Goal: Information Seeking & Learning: Learn about a topic

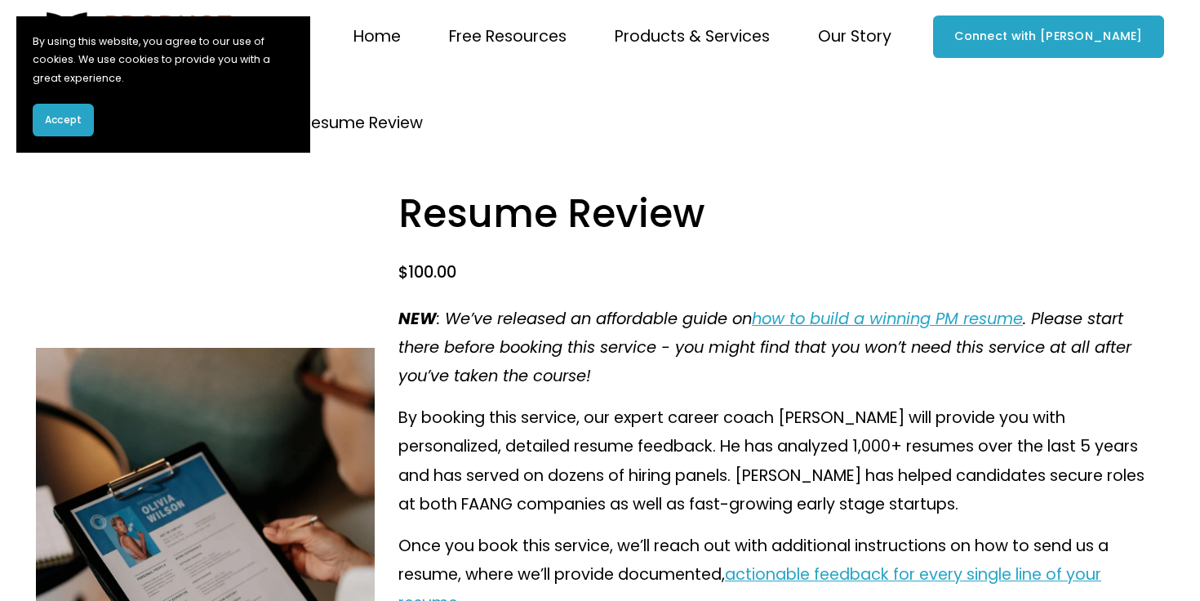
click at [73, 118] on span "Accept" at bounding box center [63, 120] width 37 height 15
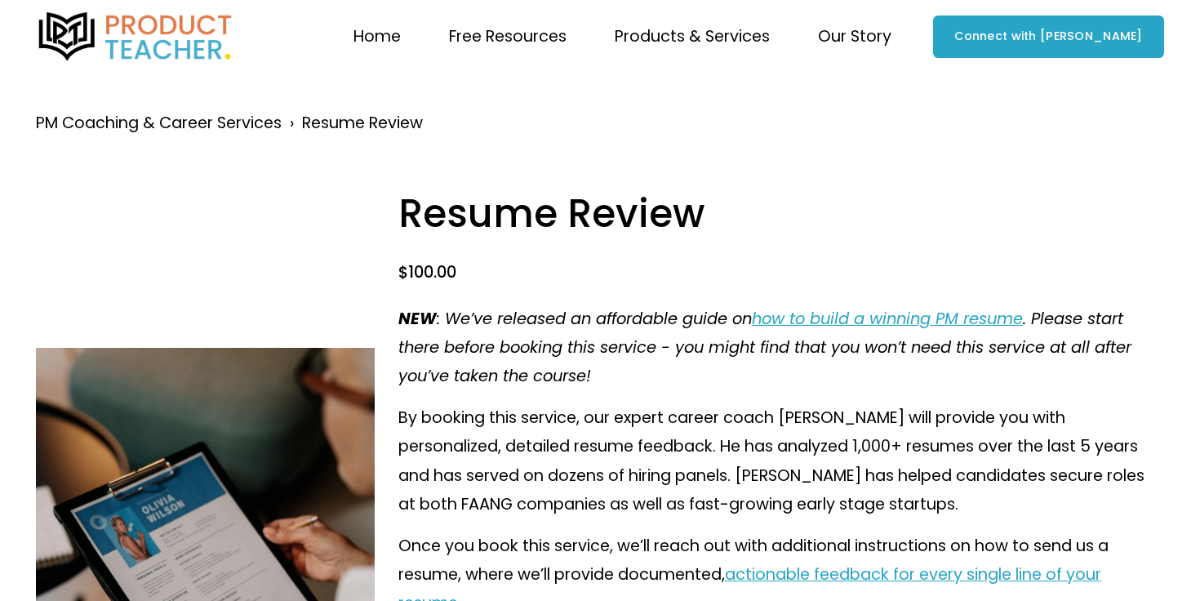
click at [0, 0] on span "Courses" at bounding box center [0, 0] width 0 height 0
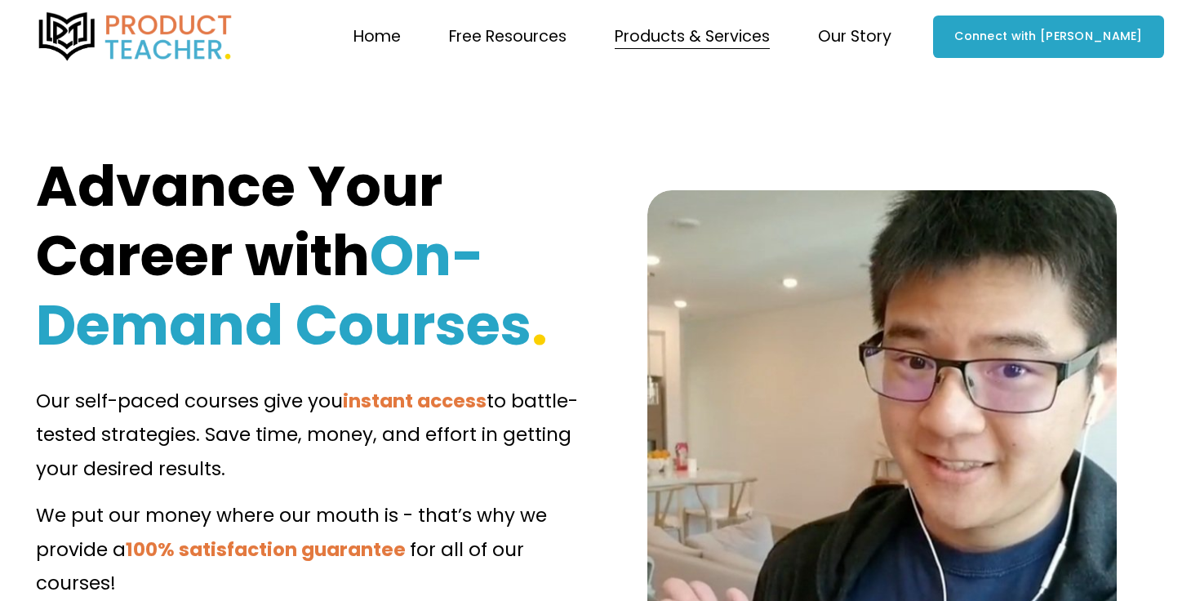
click at [0, 0] on span "Coaching" at bounding box center [0, 0] width 0 height 0
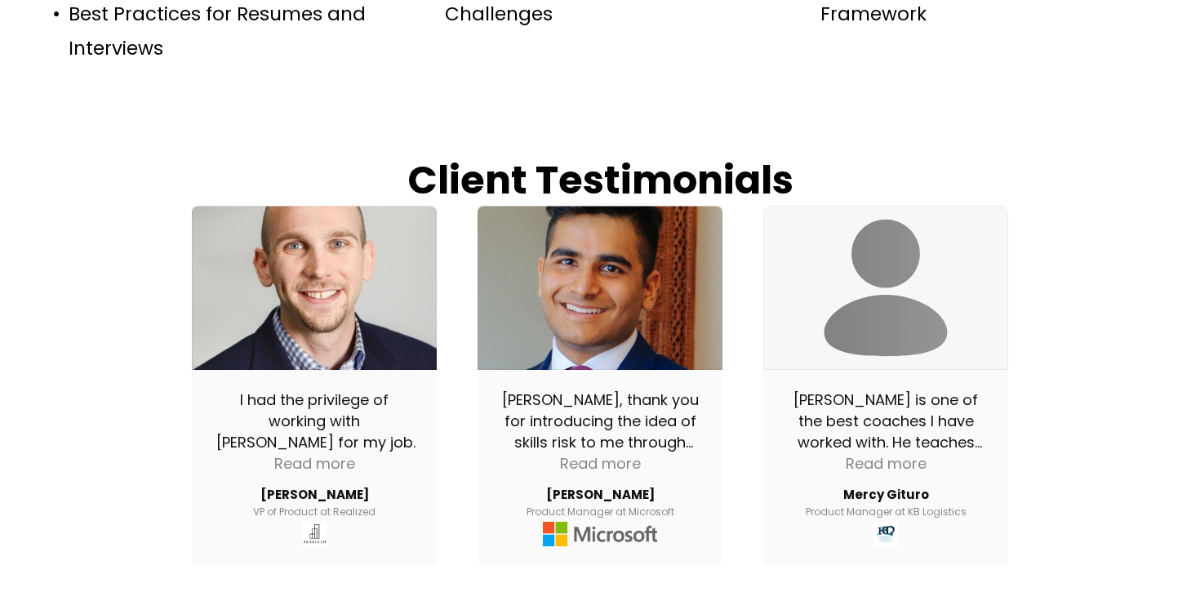
scroll to position [1457, 0]
